Goal: Transaction & Acquisition: Purchase product/service

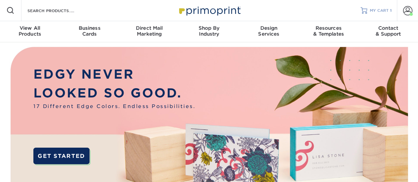
click at [385, 10] on span "MY CART" at bounding box center [379, 11] width 19 height 6
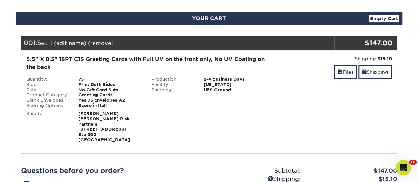
click at [216, 110] on div "Blind Ship:" at bounding box center [208, 125] width 125 height 34
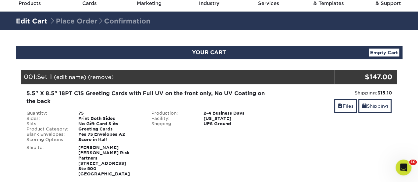
scroll to position [20, 0]
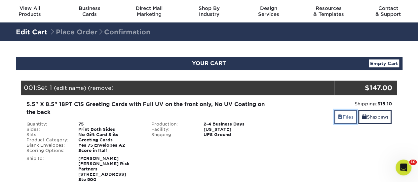
click at [350, 117] on link "Files" at bounding box center [345, 117] width 23 height 14
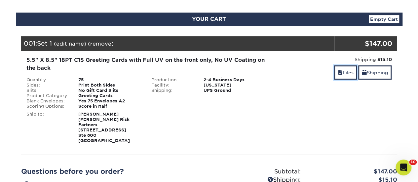
scroll to position [64, 0]
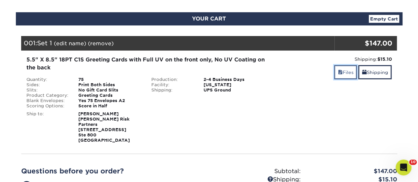
click at [345, 69] on link "Files" at bounding box center [345, 72] width 23 height 14
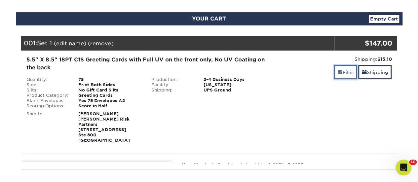
click at [345, 69] on link "Files" at bounding box center [345, 72] width 23 height 14
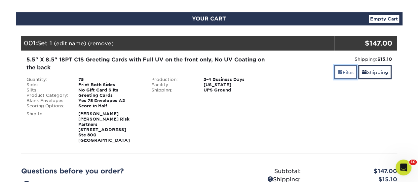
click at [345, 69] on link "Files" at bounding box center [345, 72] width 23 height 14
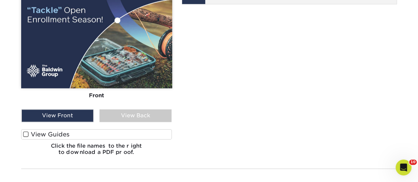
scroll to position [370, 0]
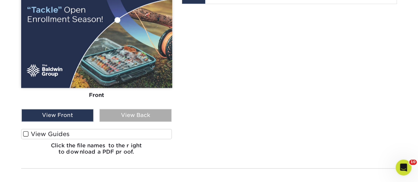
click at [150, 113] on div "View Back" at bounding box center [135, 115] width 72 height 13
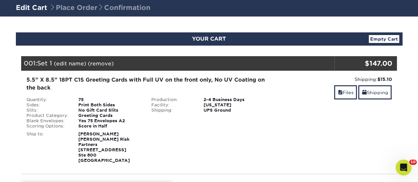
scroll to position [44, 0]
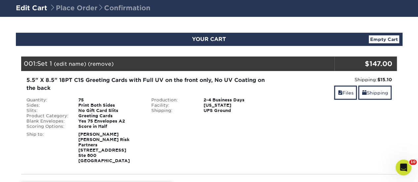
click at [92, 127] on div "Score in Half" at bounding box center [109, 126] width 73 height 5
click at [230, 103] on div "[US_STATE]" at bounding box center [235, 105] width 73 height 5
click at [374, 93] on link "Shipping" at bounding box center [374, 93] width 33 height 14
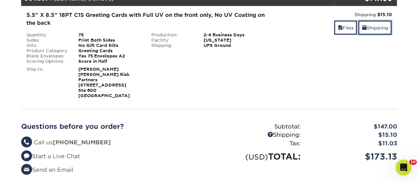
scroll to position [108, 0]
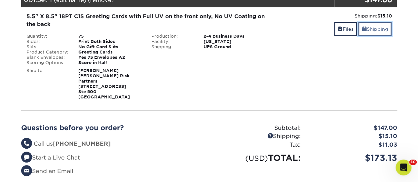
click at [376, 28] on link "Shipping" at bounding box center [374, 29] width 33 height 14
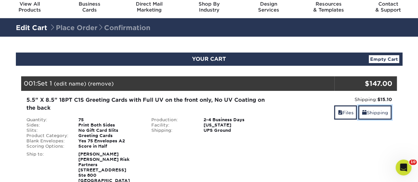
scroll to position [0, 0]
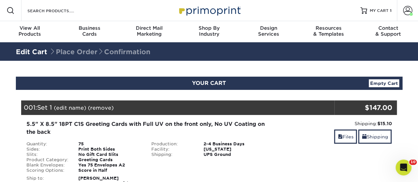
click at [79, 120] on div "5.5" X 8.5" 18PT C1S Greeting Cards with Full UV on the front only, No UV Coati…" at bounding box center [146, 128] width 240 height 16
click at [81, 150] on div "Print Both Sides" at bounding box center [109, 149] width 73 height 5
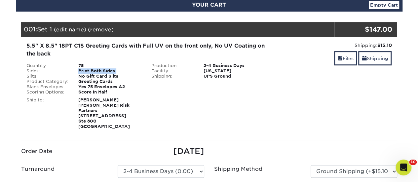
scroll to position [84, 0]
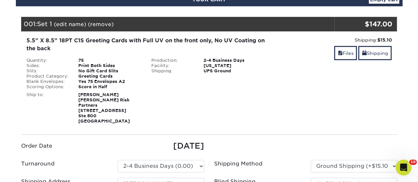
click at [101, 105] on strong "Tara Wikoff Baldwin Risk Partners 4211 W Boy Scout Blvd Ste 800 Tampa, FL 33607" at bounding box center [104, 107] width 52 height 31
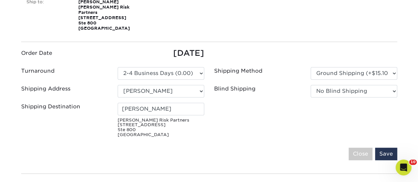
scroll to position [155, 0]
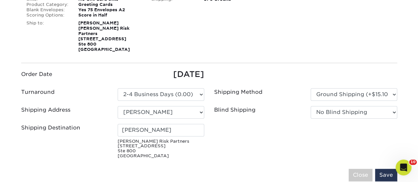
click at [176, 115] on div "Shipping Address Select One Erika King A.J. Alenduff AAA Fairmont Adam Balas Ad…" at bounding box center [112, 113] width 193 height 15
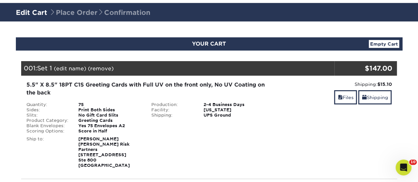
click at [102, 123] on div "Yes 75 Envelopes A2" at bounding box center [109, 125] width 73 height 5
click at [218, 110] on div "[US_STATE]" at bounding box center [235, 109] width 73 height 5
click at [217, 110] on div "[US_STATE]" at bounding box center [235, 109] width 73 height 5
click at [345, 98] on link "Files" at bounding box center [345, 97] width 23 height 14
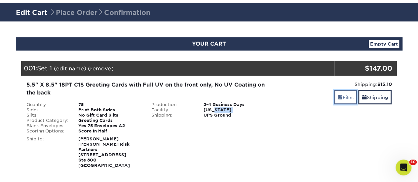
click at [345, 98] on link "Files" at bounding box center [345, 97] width 23 height 14
click at [68, 66] on link "(edit name)" at bounding box center [70, 68] width 32 height 6
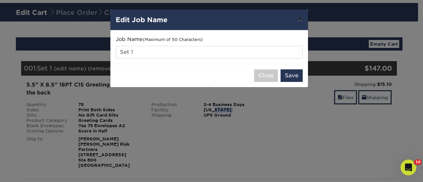
click at [300, 19] on button "×" at bounding box center [299, 19] width 15 height 19
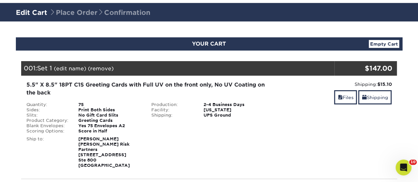
click at [45, 67] on span "Set 1" at bounding box center [44, 67] width 15 height 7
click at [27, 63] on div "001: Set 1 (edit name) (remove) Are you sure you want to remove this product ? …" at bounding box center [177, 68] width 313 height 15
click at [30, 68] on div "001: Set 1 (edit name) (remove) Are you sure you want to remove this product ? …" at bounding box center [177, 68] width 313 height 15
click at [53, 92] on div "5.5" X 8.5" 18PT C1S Greeting Cards with Full UV on the front only, No UV Coati…" at bounding box center [146, 89] width 240 height 16
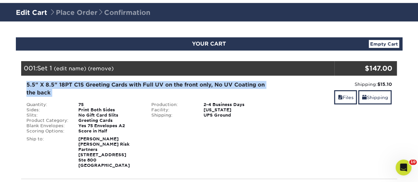
click at [53, 92] on div "5.5" X 8.5" 18PT C1S Greeting Cards with Full UV on the front only, No UV Coati…" at bounding box center [146, 89] width 240 height 16
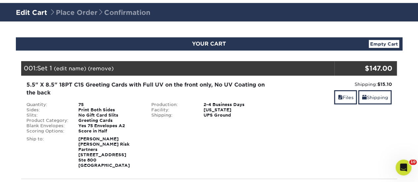
click at [94, 122] on div "Greeting Cards" at bounding box center [109, 120] width 73 height 5
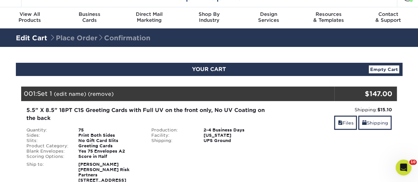
scroll to position [0, 0]
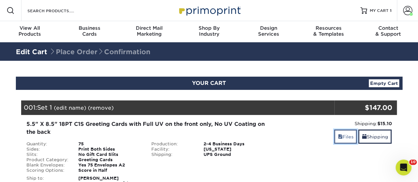
click at [352, 134] on link "Files" at bounding box center [345, 137] width 23 height 14
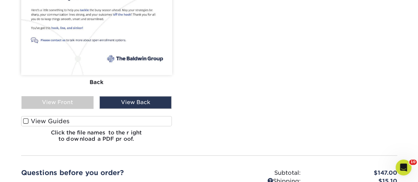
scroll to position [388, 0]
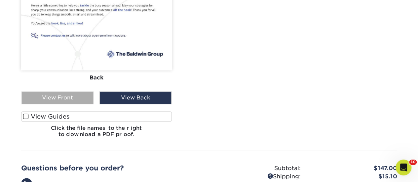
click at [54, 94] on div "View Front" at bounding box center [57, 98] width 72 height 13
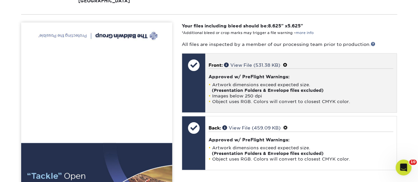
scroll to position [204, 0]
click at [254, 74] on h4 "Approved w/ PreFlight Warnings:" at bounding box center [300, 76] width 185 height 5
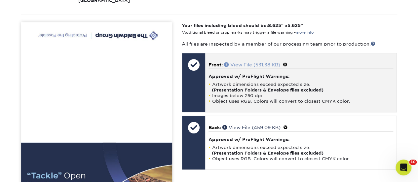
click at [258, 62] on link "View File (531.38 KB)" at bounding box center [252, 64] width 56 height 5
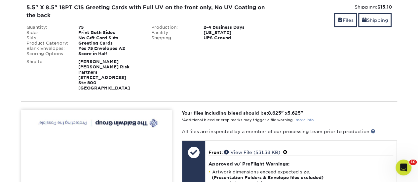
scroll to position [0, 0]
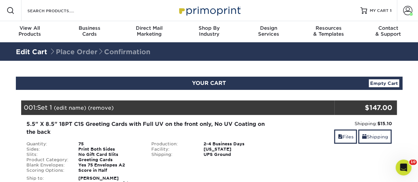
click at [30, 51] on link "Edit Cart" at bounding box center [31, 52] width 31 height 8
click at [92, 127] on div "5.5" X 8.5" 18PT C1S Greeting Cards with Full UV on the front only, No UV Coati…" at bounding box center [146, 128] width 240 height 16
click at [81, 48] on span "Place Order Confirmation" at bounding box center [99, 52] width 101 height 8
click at [38, 51] on link "Edit Cart" at bounding box center [31, 52] width 31 height 8
click at [410, 6] on link "Account" at bounding box center [407, 10] width 21 height 21
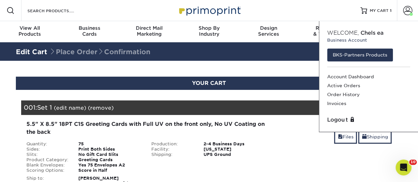
click at [344, 10] on div "Resources Menu Search Products Account Welcome, Chelsea Business Account BKS-Pa…" at bounding box center [209, 10] width 418 height 21
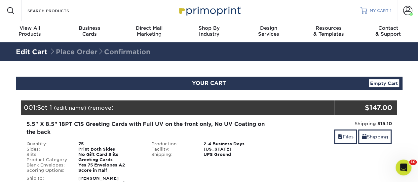
click at [386, 12] on span "MY CART" at bounding box center [379, 11] width 19 height 6
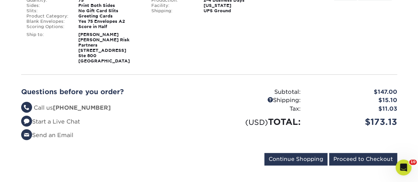
click at [301, 88] on div "Subtotal:" at bounding box center [257, 92] width 96 height 9
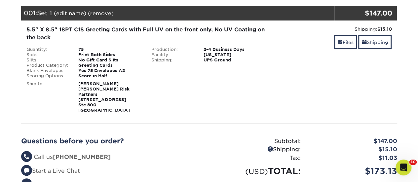
scroll to position [79, 0]
